Goal: Transaction & Acquisition: Purchase product/service

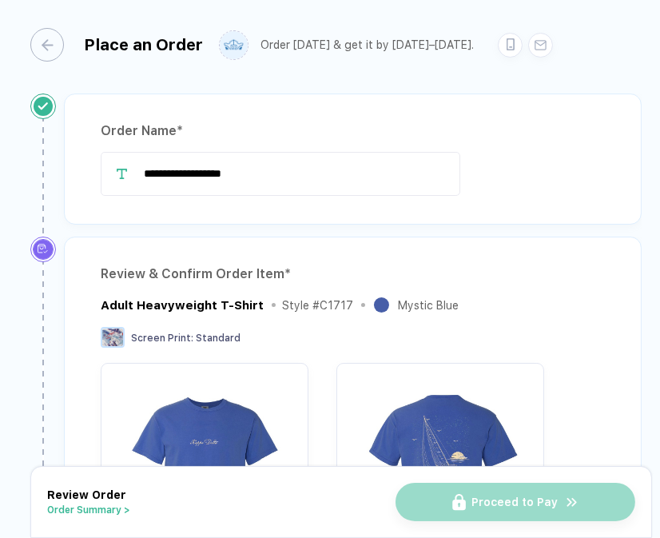
scroll to position [6, 0]
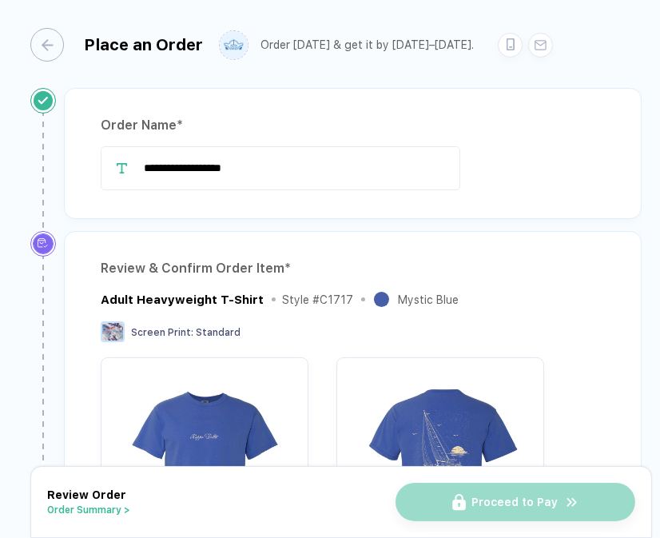
drag, startPoint x: 304, startPoint y: 177, endPoint x: 10, endPoint y: 135, distance: 296.3
click at [10, 136] on div "**********" at bounding box center [330, 258] width 660 height 516
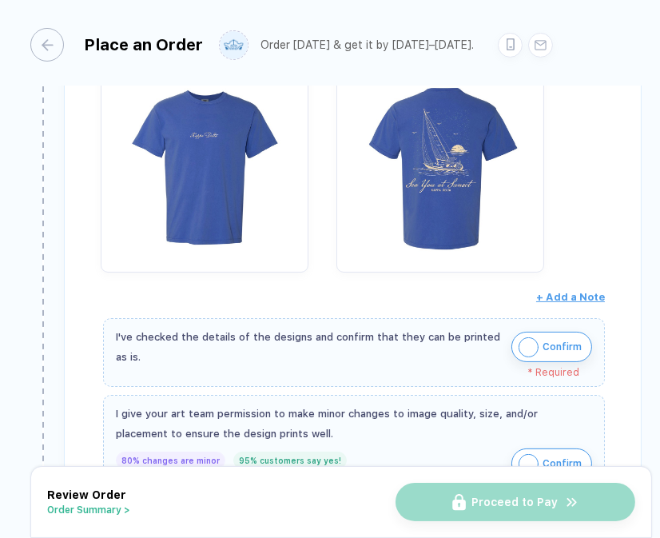
scroll to position [391, 0]
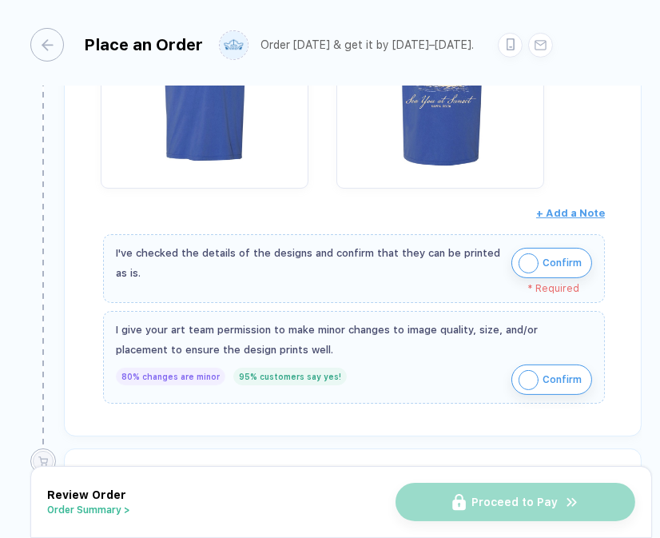
type input "**********"
click at [523, 256] on img "button" at bounding box center [529, 263] width 20 height 20
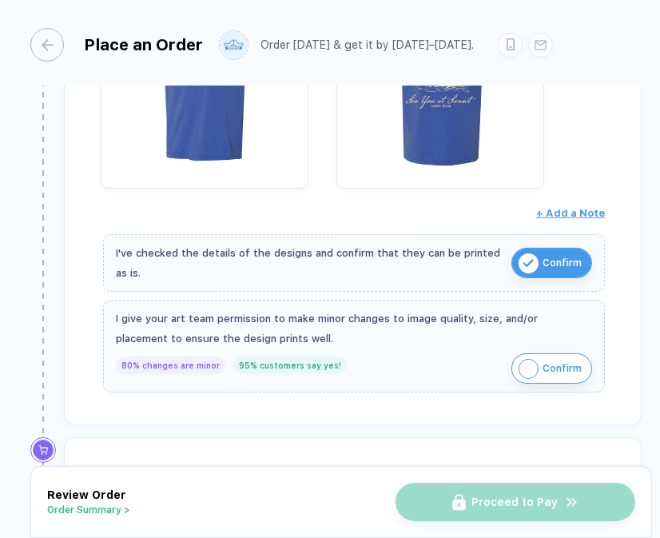
click at [525, 362] on img "button" at bounding box center [529, 369] width 20 height 20
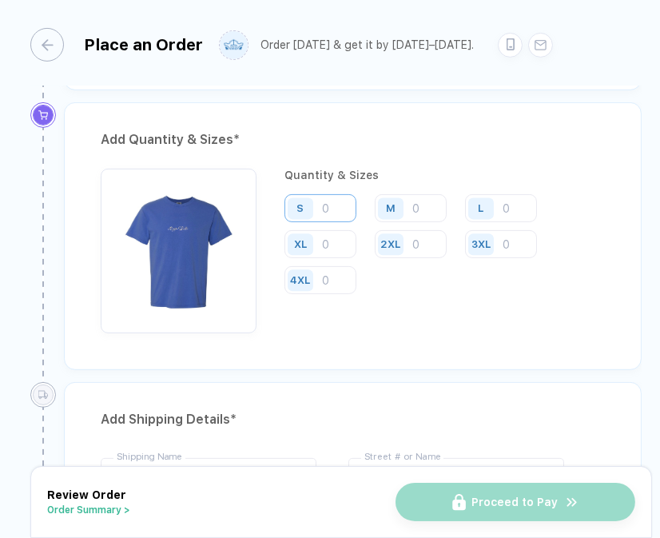
click at [326, 201] on input "number" at bounding box center [320, 208] width 72 height 28
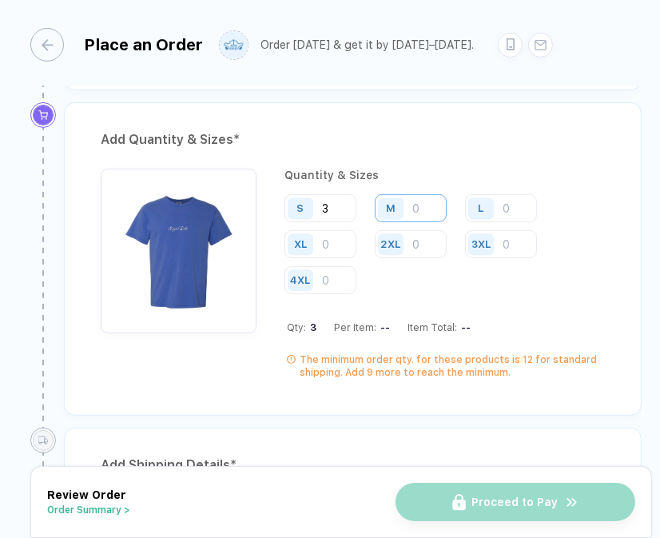
type input "3"
click at [442, 200] on input "number" at bounding box center [411, 208] width 72 height 28
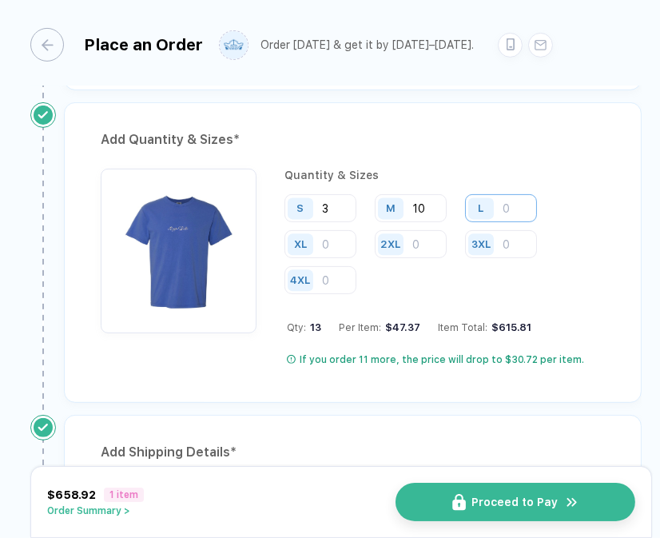
type input "10"
click at [533, 201] on input "number" at bounding box center [501, 208] width 72 height 28
type input "29"
click at [324, 240] on input "number" at bounding box center [320, 244] width 72 height 28
type input "17"
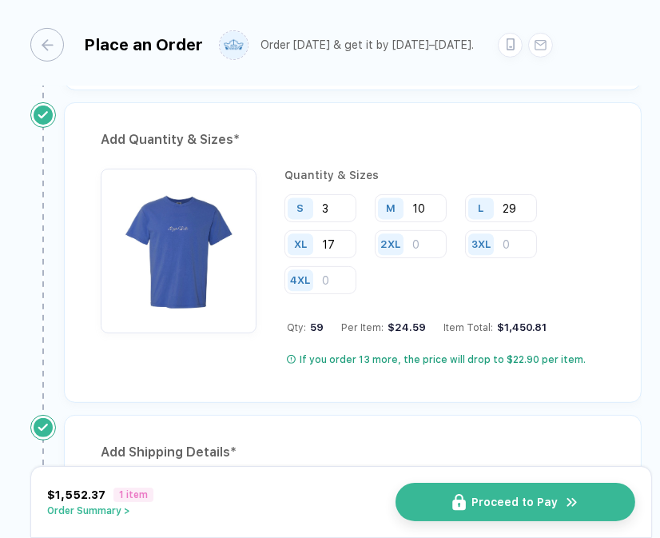
click at [312, 269] on div "4XL" at bounding box center [301, 280] width 26 height 22
click at [333, 268] on input "number" at bounding box center [320, 280] width 72 height 28
type input "2"
click at [624, 343] on div "Add Quantity & Sizes * Quantity & Sizes S 3 M 10 L 29 XL 17 2XL 3XL 4XL 2 Qty: …" at bounding box center [353, 252] width 578 height 300
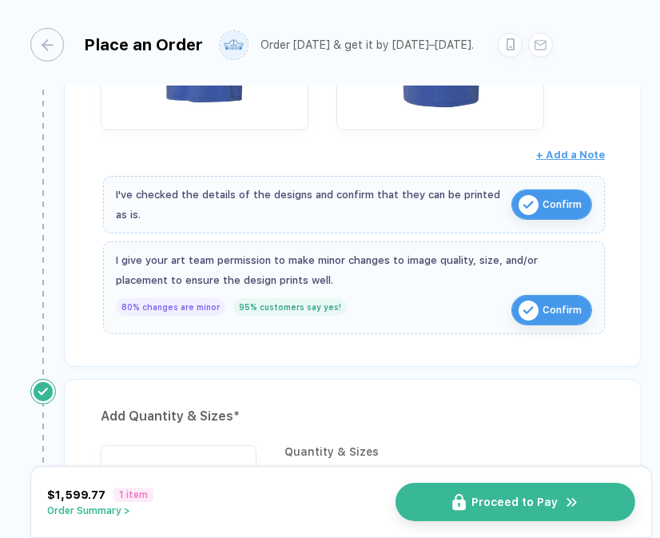
scroll to position [440, 0]
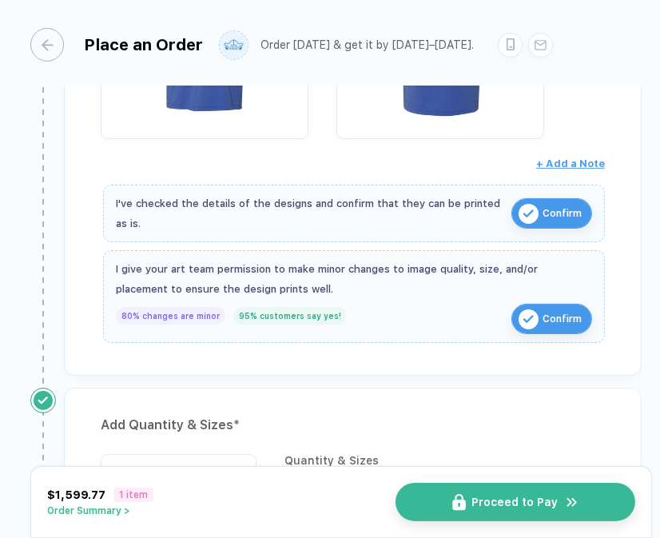
click at [111, 506] on button "Order Summary >" at bounding box center [100, 510] width 106 height 11
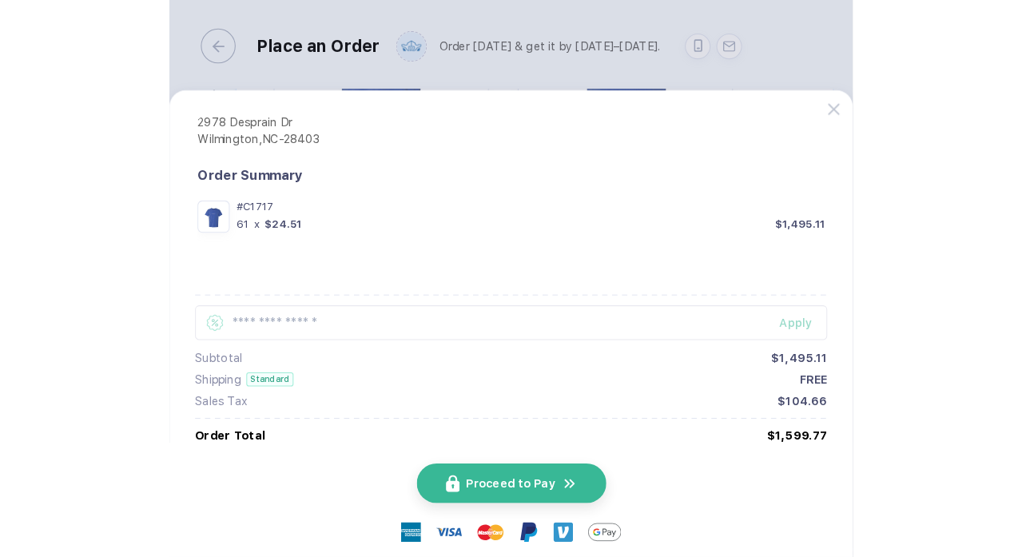
scroll to position [98, 0]
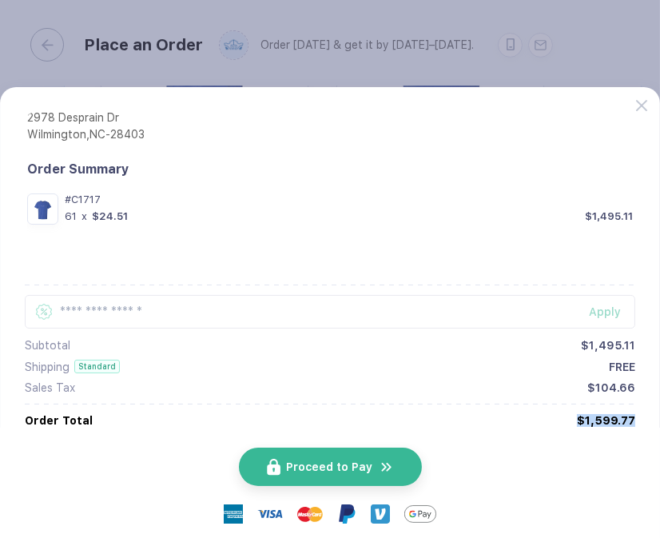
drag, startPoint x: 578, startPoint y: 422, endPoint x: 634, endPoint y: 419, distance: 55.2
click at [634, 419] on div "$1,599.77" at bounding box center [606, 420] width 58 height 13
copy div "$1,599.77"
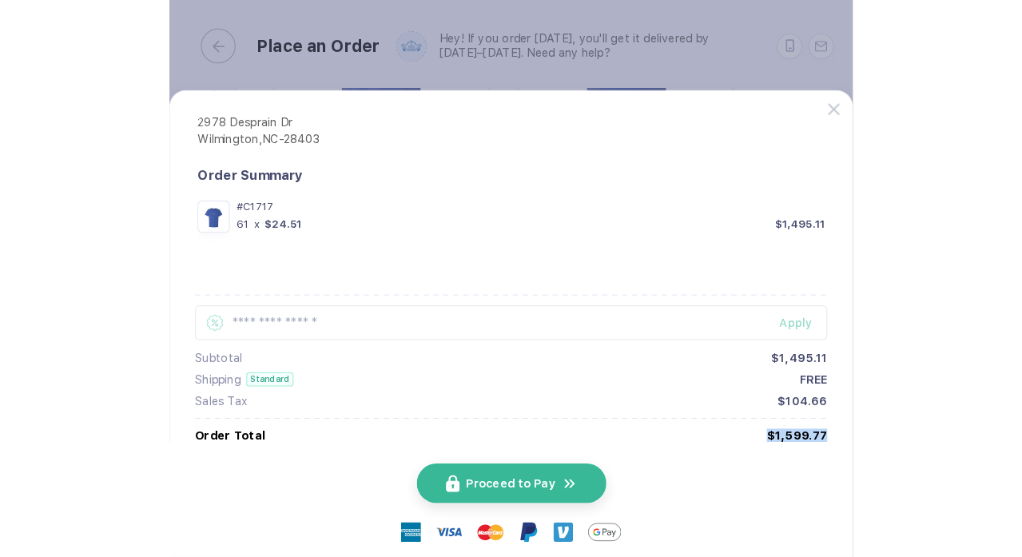
scroll to position [83, 0]
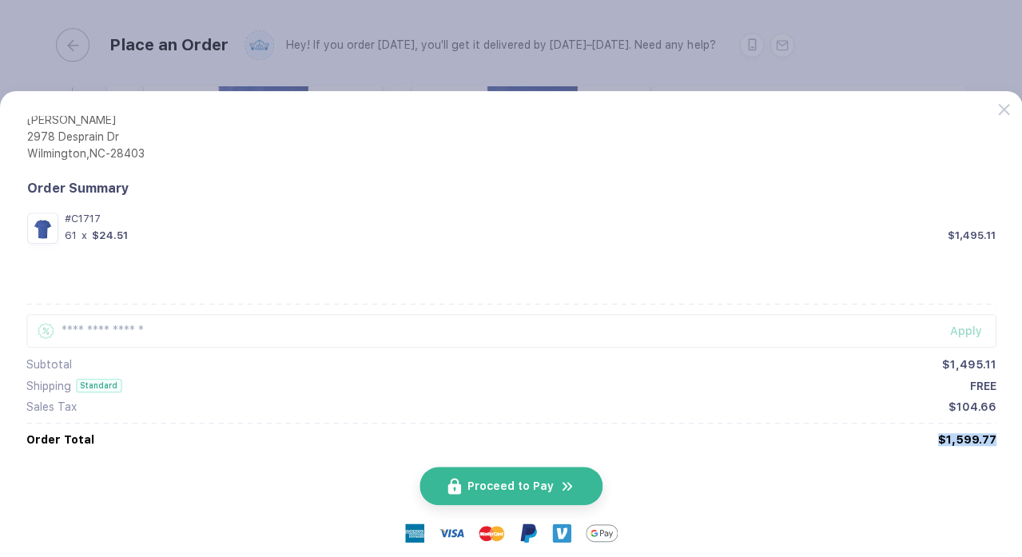
click at [523, 53] on button "button" at bounding box center [511, 278] width 1022 height 557
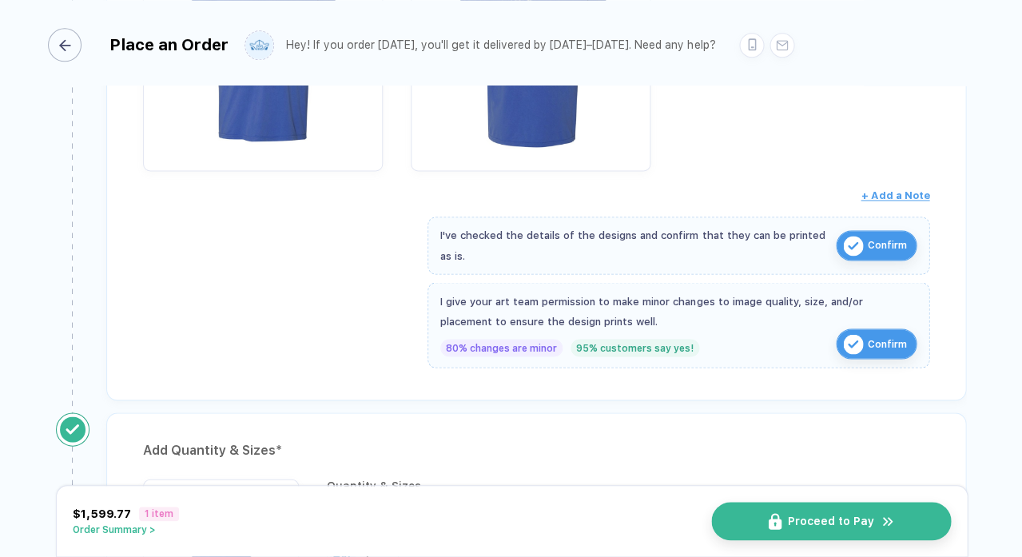
click at [74, 43] on div "button" at bounding box center [65, 45] width 34 height 34
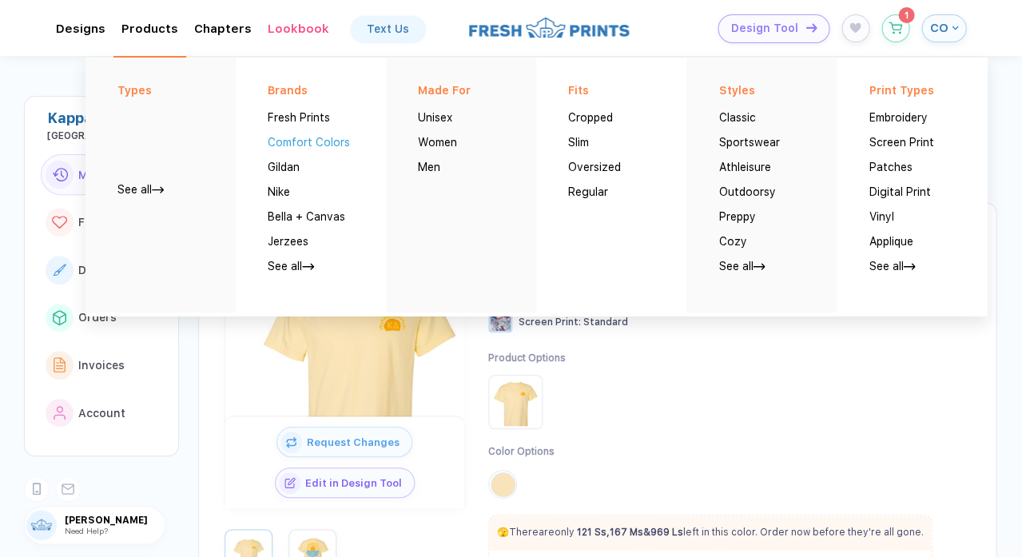
click at [306, 144] on button "Comfort Colors" at bounding box center [309, 136] width 82 height 25
